Goal: Information Seeking & Learning: Find specific fact

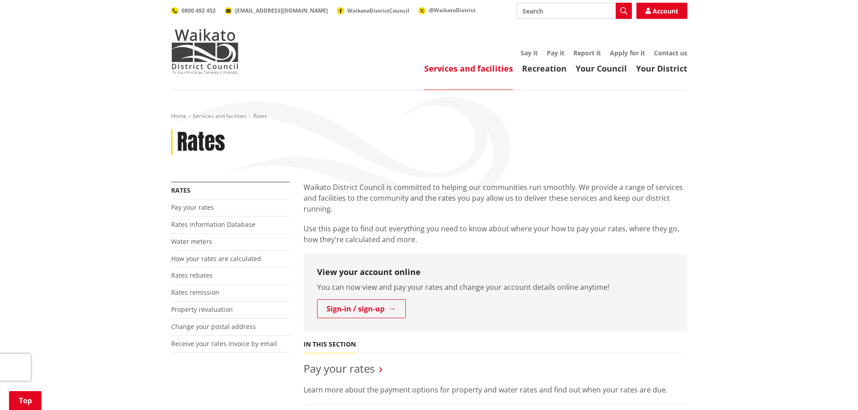
scroll to position [270, 0]
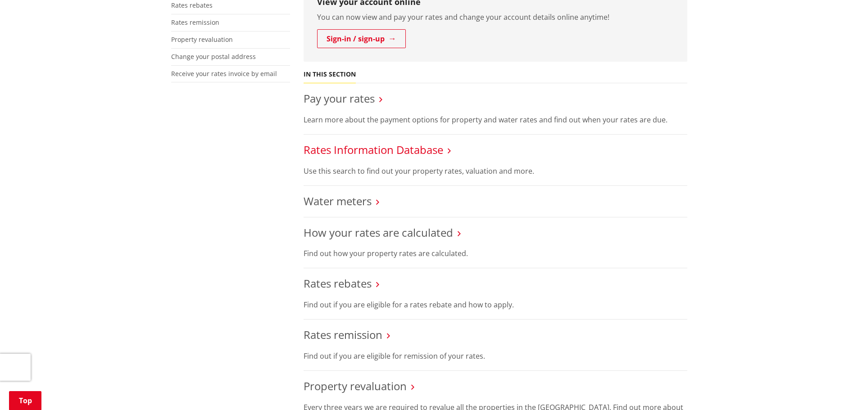
click at [363, 154] on link "Rates Information Database" at bounding box center [374, 149] width 140 height 15
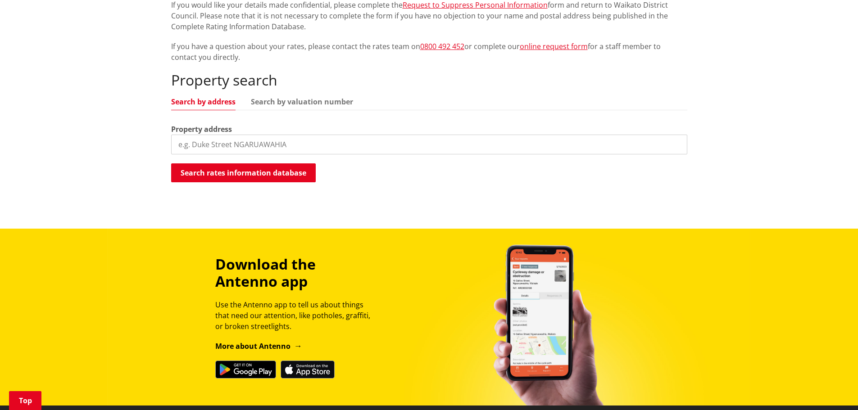
scroll to position [180, 0]
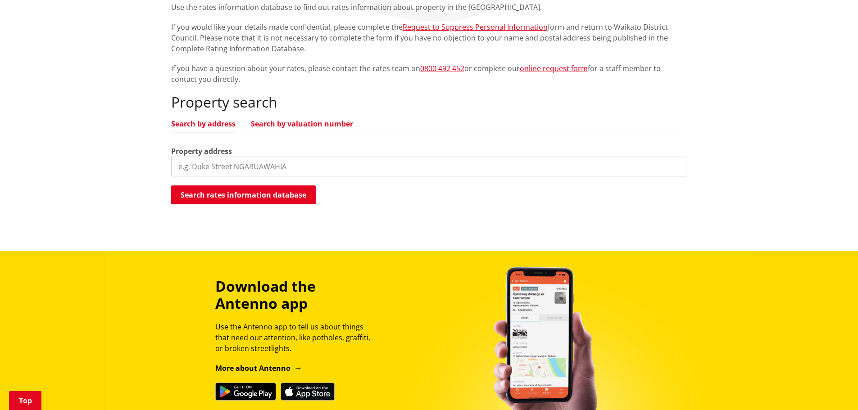
click at [316, 121] on link "Search by valuation number" at bounding box center [302, 123] width 102 height 7
click at [291, 163] on input "search" at bounding box center [429, 167] width 516 height 20
click at [210, 124] on link "Search by address" at bounding box center [203, 123] width 64 height 7
click at [261, 160] on input "search" at bounding box center [429, 167] width 516 height 20
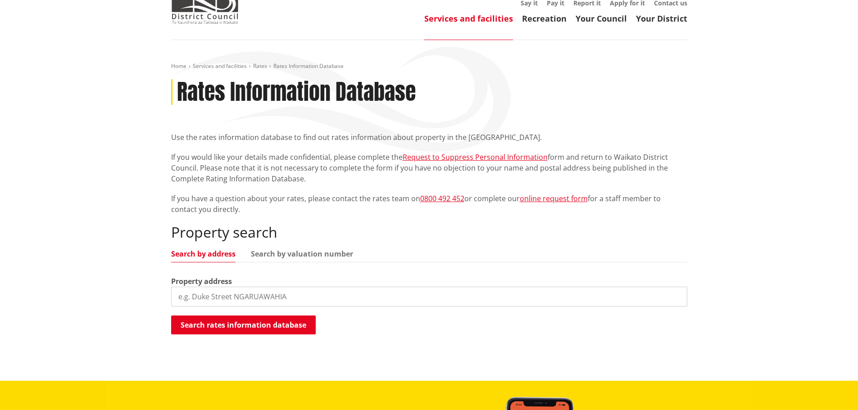
scroll to position [45, 0]
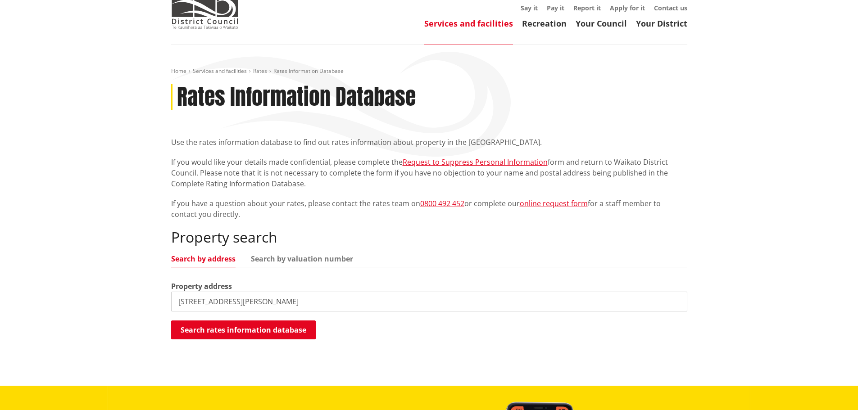
type input "16 margot lane"
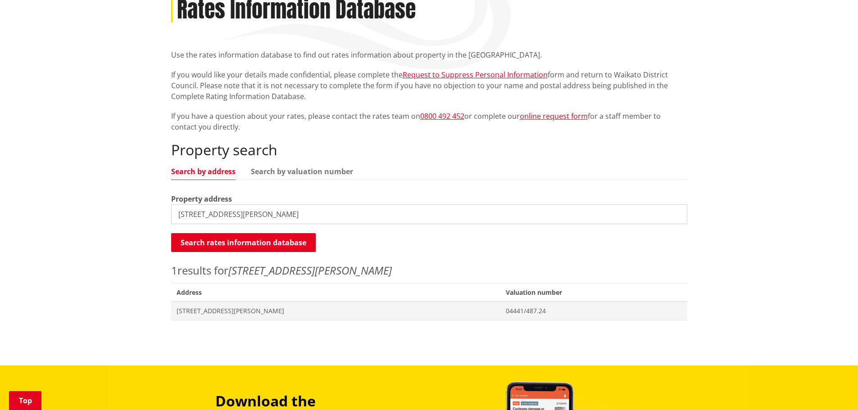
scroll to position [180, 0]
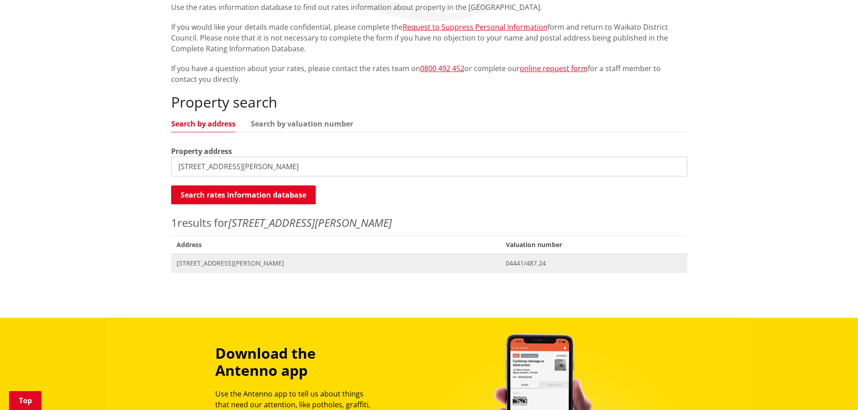
click at [226, 263] on span "16 Margot Lane MATANGI" at bounding box center [336, 263] width 319 height 9
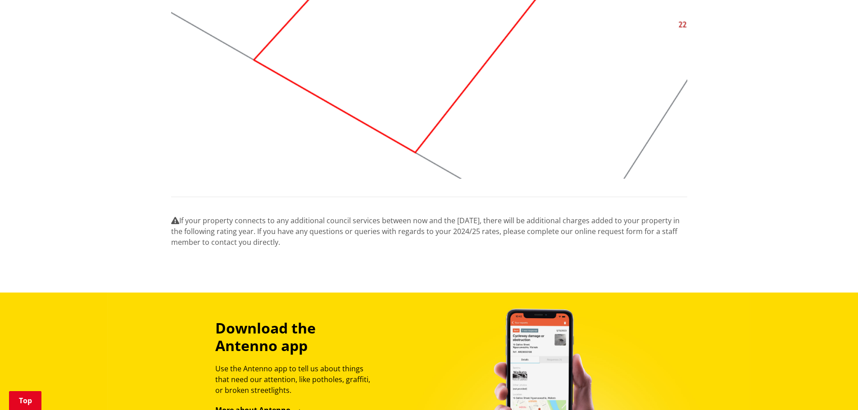
scroll to position [1171, 0]
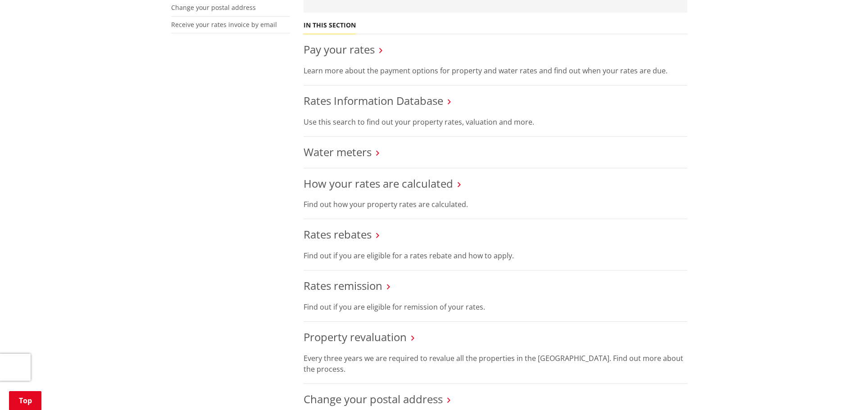
scroll to position [405, 0]
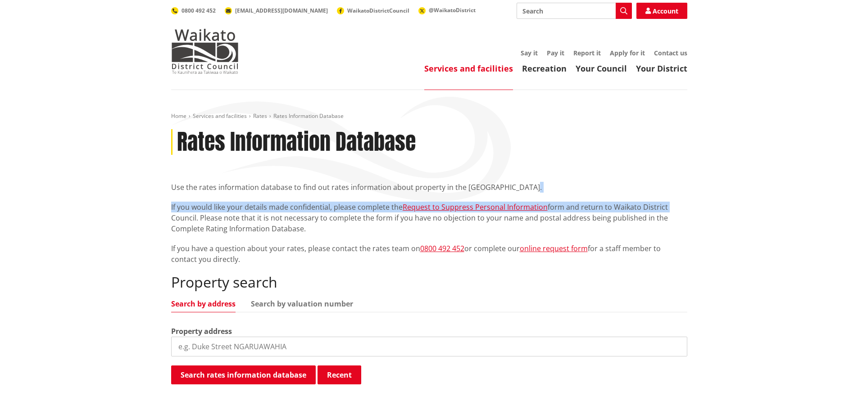
click at [683, 200] on div "Use the rates information database to find out rates information about property…" at bounding box center [429, 223] width 516 height 83
